Goal: Task Accomplishment & Management: Manage account settings

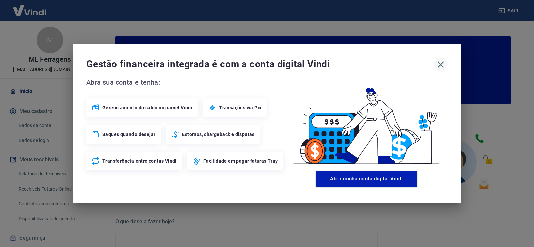
click at [440, 63] on icon "button" at bounding box center [441, 64] width 6 height 6
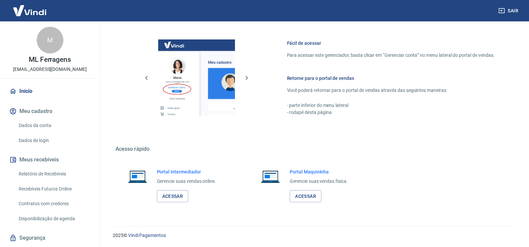
click at [28, 90] on link "Início" at bounding box center [50, 91] width 84 height 15
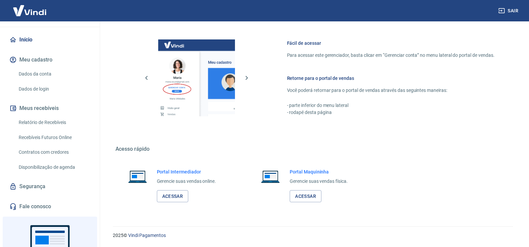
scroll to position [99, 0]
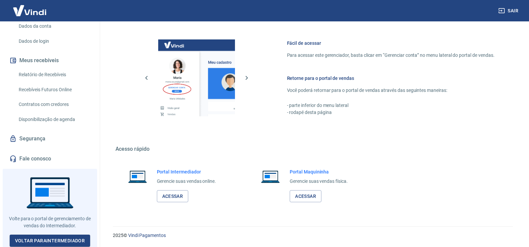
click at [42, 75] on link "Relatório de Recebíveis" at bounding box center [54, 75] width 76 height 14
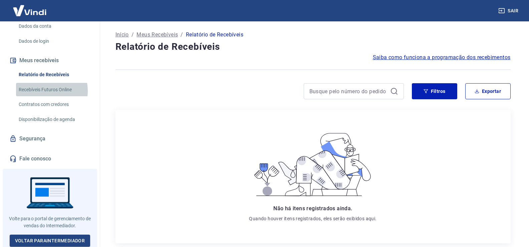
click at [44, 91] on link "Recebíveis Futuros Online" at bounding box center [54, 90] width 76 height 14
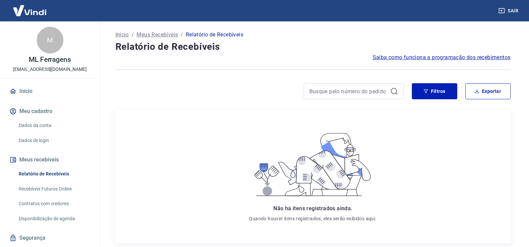
click at [24, 92] on link "Início" at bounding box center [50, 91] width 84 height 15
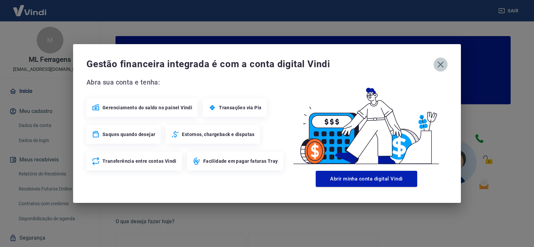
click at [442, 63] on icon "button" at bounding box center [441, 64] width 6 height 6
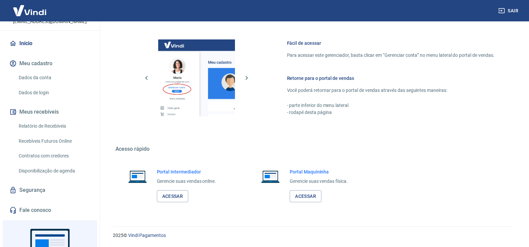
scroll to position [99, 0]
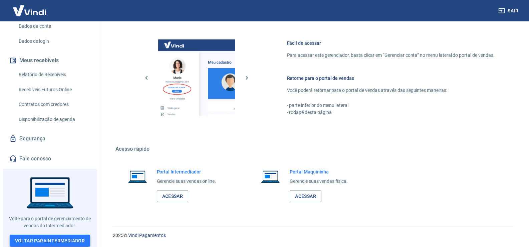
click at [56, 234] on link "Voltar para Intermediador" at bounding box center [50, 240] width 81 height 12
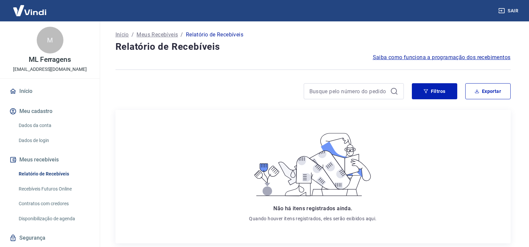
click at [26, 91] on link "Início" at bounding box center [50, 91] width 84 height 15
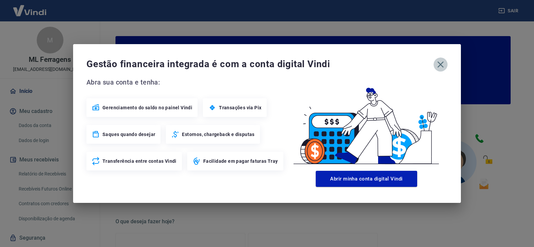
click at [439, 65] on icon "button" at bounding box center [441, 64] width 11 height 11
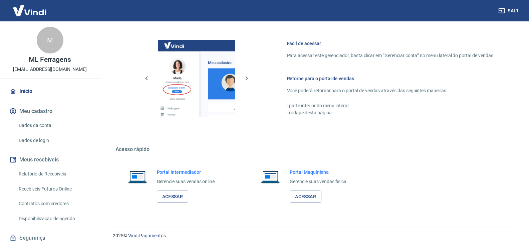
scroll to position [343, 0]
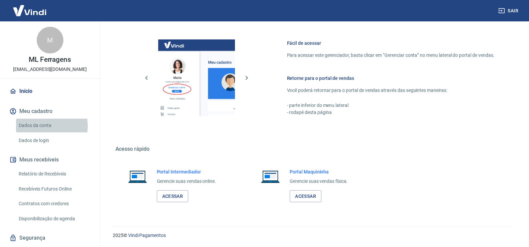
click at [39, 126] on link "Dados da conta" at bounding box center [54, 126] width 76 height 14
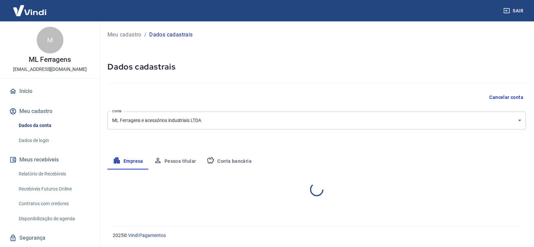
select select "SP"
select select "business"
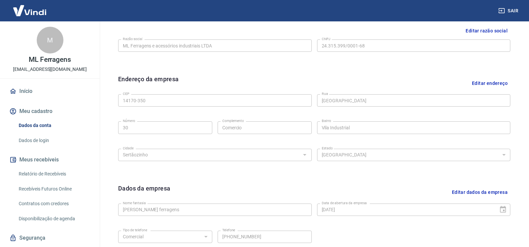
scroll to position [200, 0]
